Goal: Navigation & Orientation: Find specific page/section

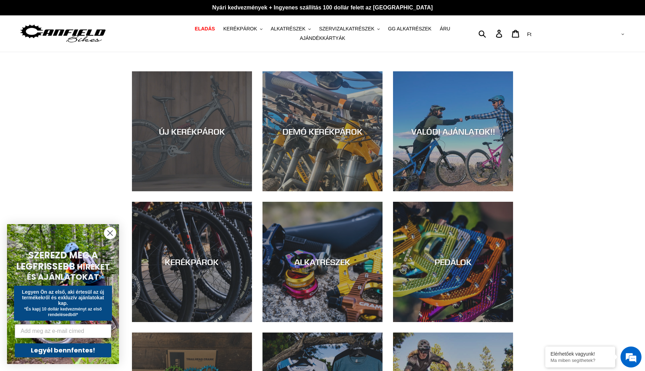
click at [196, 191] on div "ÚJ KERÉKPÁROK" at bounding box center [192, 191] width 120 height 0
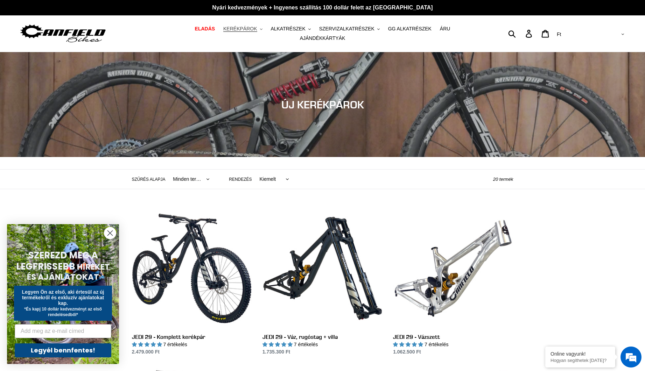
click at [231, 31] on font "KERÉKPÁROK" at bounding box center [240, 29] width 34 height 6
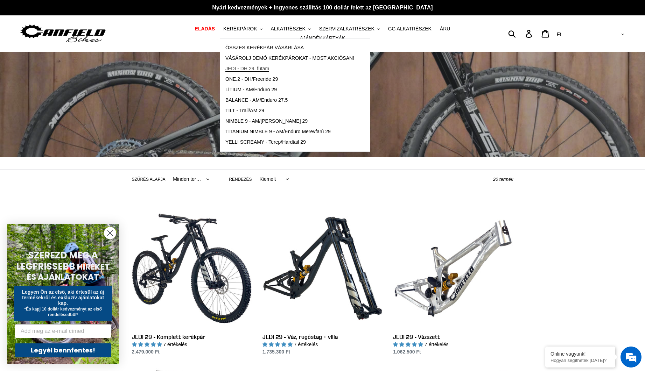
click at [239, 71] on font "JEDI - DH 29. futam" at bounding box center [247, 69] width 44 height 6
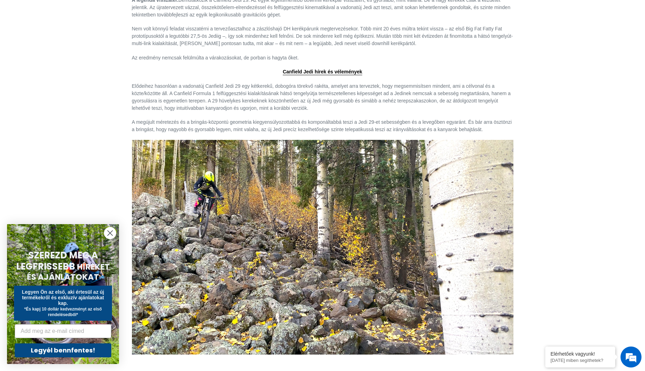
scroll to position [665, 0]
